Goal: Information Seeking & Learning: Check status

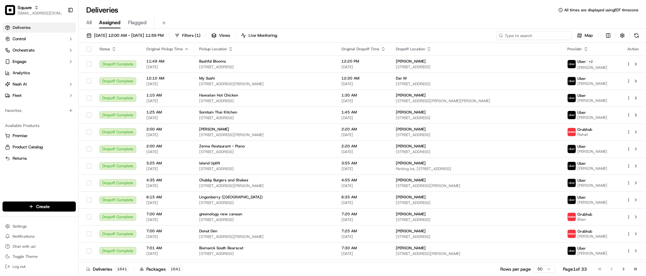
click at [532, 36] on input at bounding box center [533, 35] width 75 height 9
type input "2"
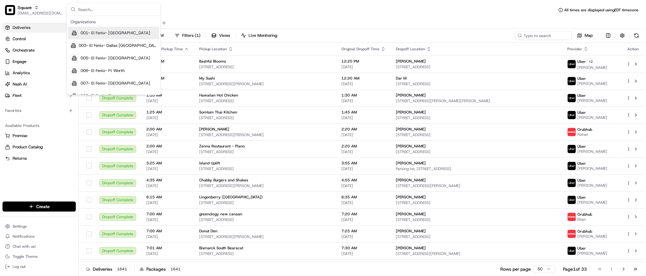
type input "v"
type input "c"
click at [400, 12] on div "Deliveries All times are displayed using EDT timezone" at bounding box center [362, 10] width 567 height 10
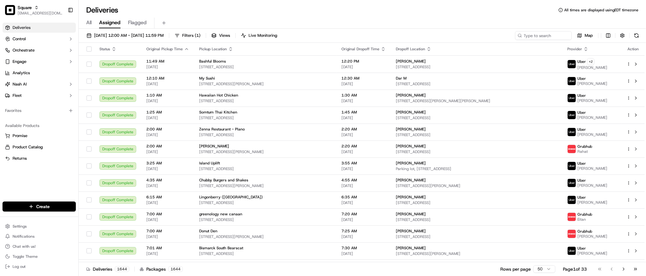
click at [315, 19] on div "All Assigned Flagged" at bounding box center [362, 23] width 567 height 11
click at [371, 23] on div "All Assigned Flagged" at bounding box center [362, 23] width 567 height 11
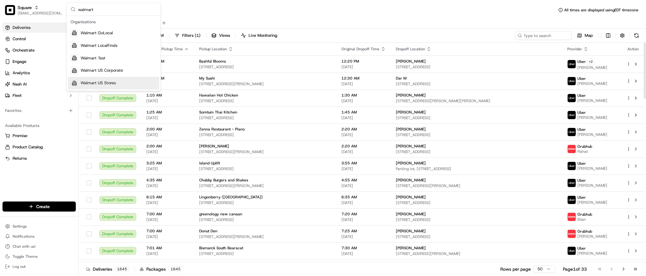
type input "walmart"
click at [104, 83] on span "Walmart US Stores" at bounding box center [98, 84] width 35 height 6
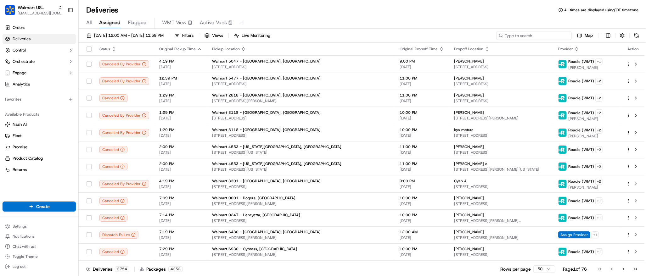
click at [540, 35] on input at bounding box center [533, 35] width 75 height 9
paste input "[PERSON_NAME] do"
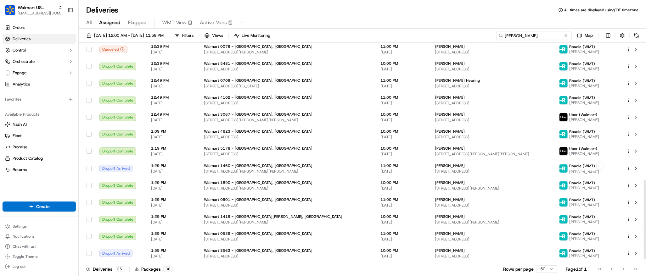
scroll to position [389, 0]
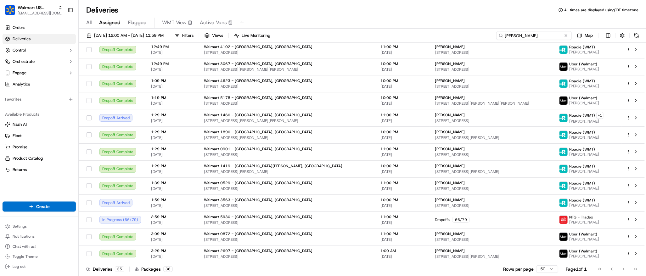
type input "[PERSON_NAME]"
click at [336, 3] on div "Deliveries All times are displayed using EDT timezone All Assigned Flagged WMT …" at bounding box center [362, 138] width 567 height 276
click at [565, 35] on button at bounding box center [566, 35] width 6 height 6
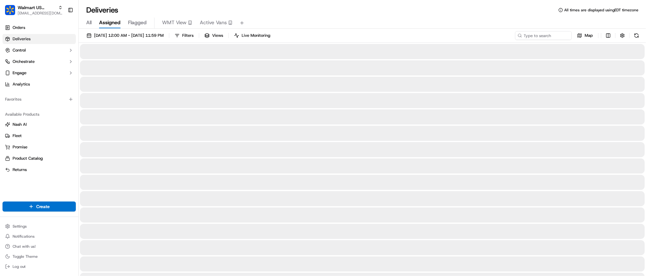
click at [513, 20] on div "All Assigned Flagged WMT View Active Vans" at bounding box center [362, 23] width 567 height 11
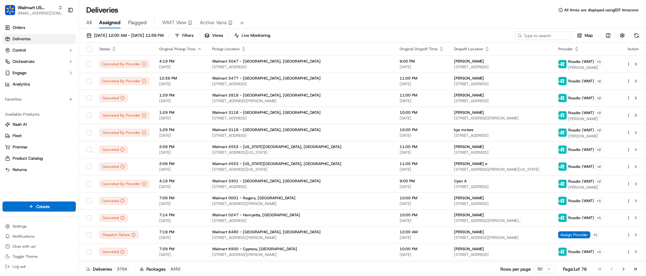
click at [442, 7] on div "Deliveries All times are displayed using EDT timezone" at bounding box center [362, 10] width 567 height 10
